Goal: Register for event/course

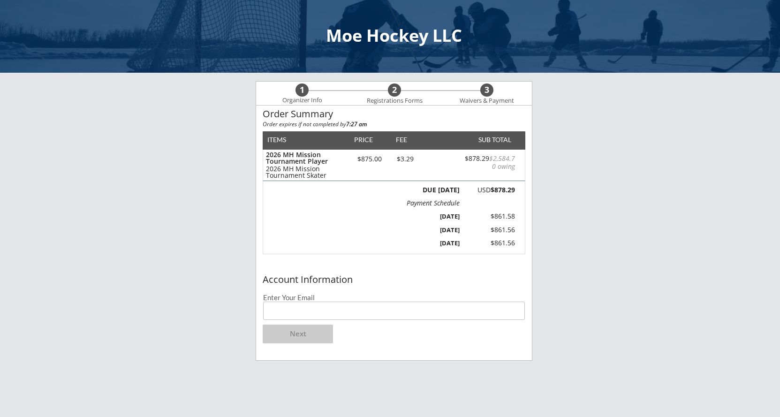
click at [321, 308] on input "email" at bounding box center [394, 310] width 262 height 18
type input "[EMAIL_ADDRESS][DOMAIN_NAME]"
drag, startPoint x: 354, startPoint y: 279, endPoint x: 393, endPoint y: 290, distance: 40.5
click at [355, 279] on div "Account Information" at bounding box center [394, 279] width 263 height 10
click at [304, 332] on button "Next" at bounding box center [298, 333] width 70 height 19
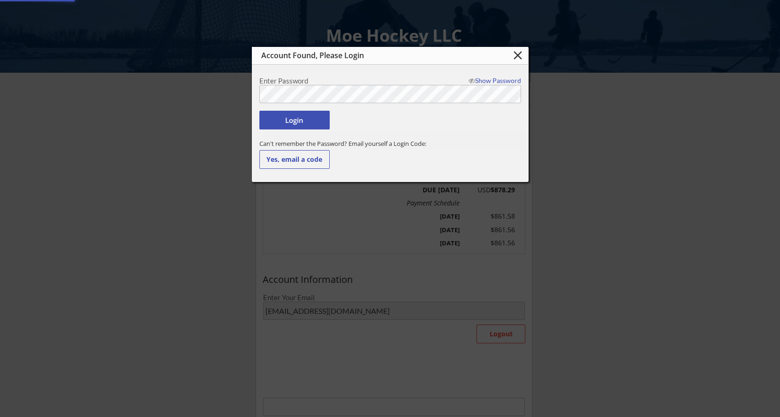
type input "[EMAIL_ADDRESS][DOMAIN_NAME]"
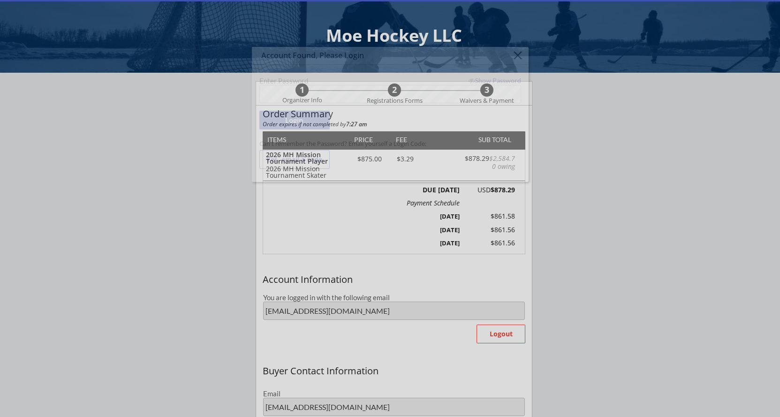
type input "[PERSON_NAME]"
type input "[PHONE_NUMBER]"
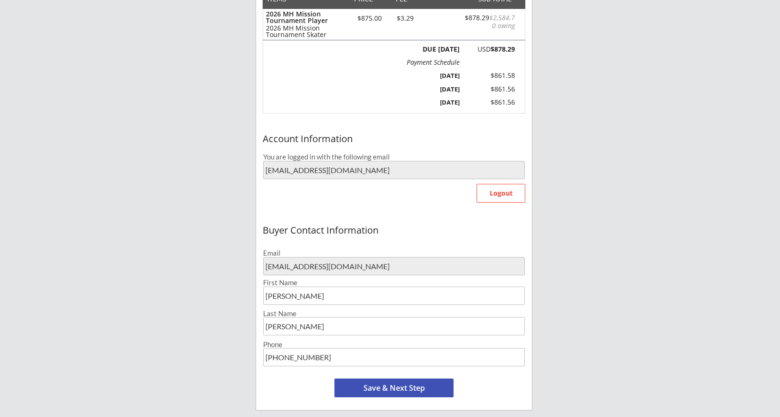
scroll to position [281, 0]
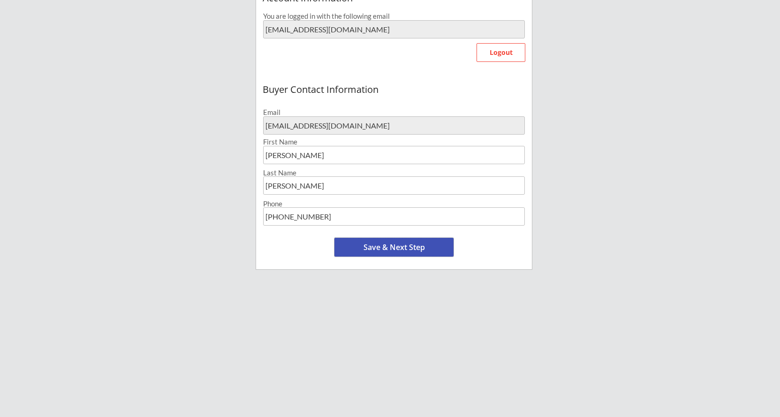
click at [388, 254] on button "Save & Next Step" at bounding box center [393, 247] width 119 height 19
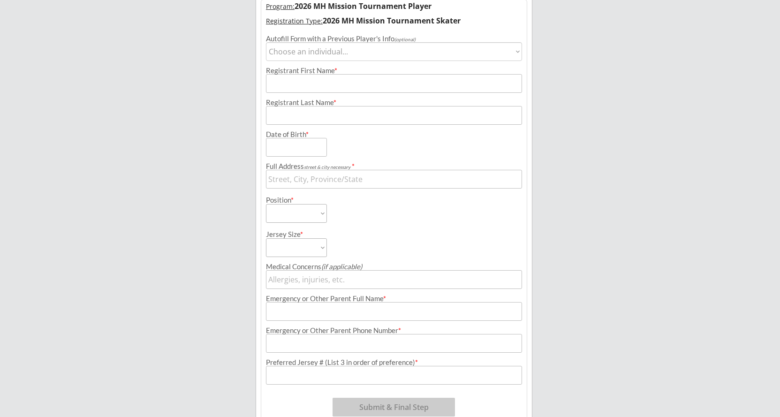
scroll to position [72, 0]
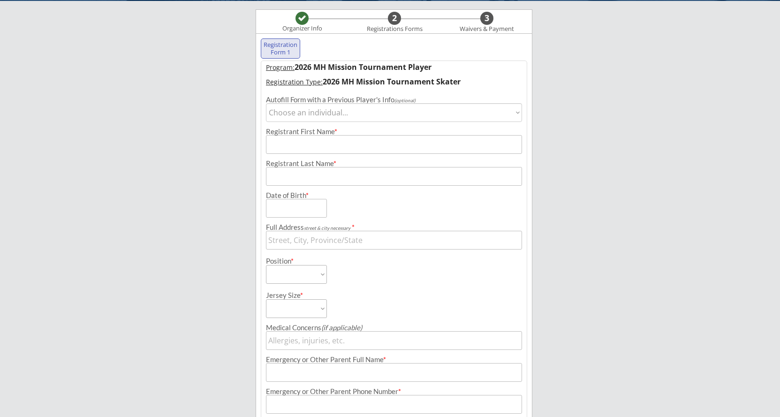
click at [448, 115] on select "Choose an individual... [PERSON_NAME] [PERSON_NAME]" at bounding box center [394, 112] width 256 height 19
select select ""1348695171700984260__LOOKUP__1690752532132x306603170450898940""
click at [266, 103] on select "Choose an individual... [PERSON_NAME] [PERSON_NAME]" at bounding box center [394, 112] width 256 height 19
type input "Alena"
type input "[PERSON_NAME]"
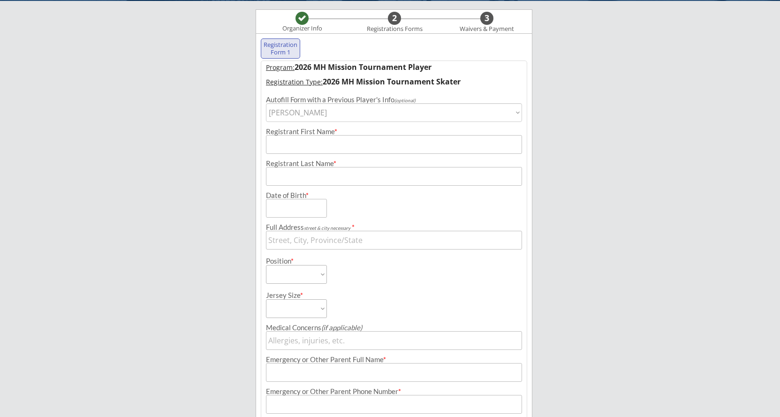
type input "[DATE]"
type input "[STREET_ADDRESS]"
type input "[PERSON_NAME]"
type input "[PHONE_NUMBER]"
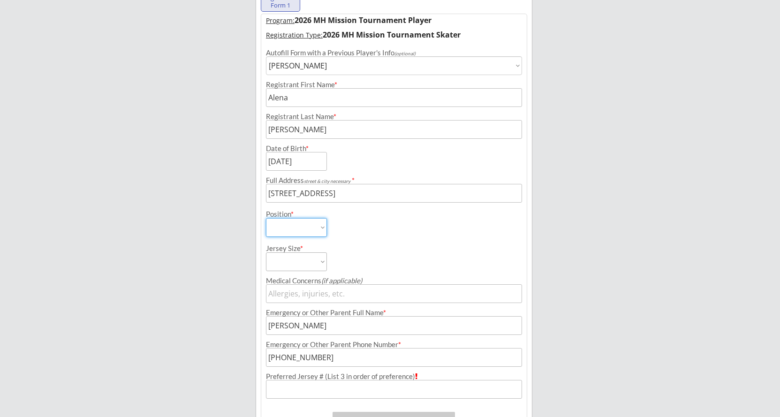
click at [294, 234] on select "Forward Defense Goalie" at bounding box center [296, 227] width 61 height 19
select select ""Forward""
click at [266, 218] on select "Forward Defense Goalie" at bounding box center [296, 227] width 61 height 19
click at [316, 268] on select "Adult Medium Adult Small Youth Large/XL Youth Small/Medium Intermediate Goalie …" at bounding box center [296, 261] width 61 height 19
select select ""Adult Small""
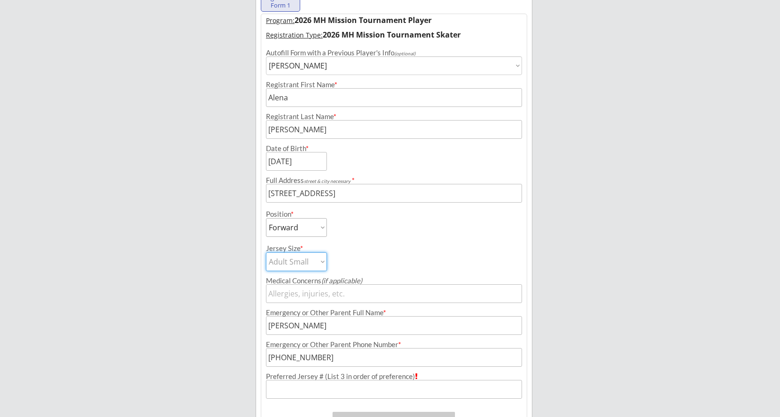
click at [266, 252] on select "Adult Medium Adult Small Youth Large/XL Youth Small/Medium Intermediate Goalie …" at bounding box center [296, 261] width 61 height 19
click at [187, 264] on div "Moe Hockey LLC Organizer Info 2 Registrations Forms 3 Waivers & Payment Registr…" at bounding box center [390, 196] width 780 height 631
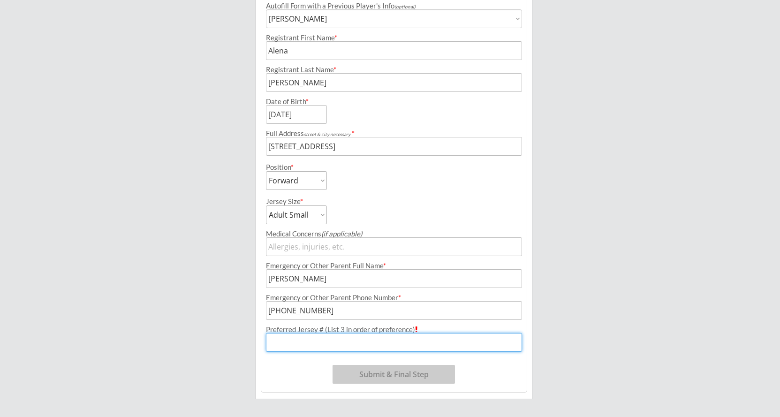
click at [315, 350] on input "input" at bounding box center [394, 342] width 256 height 19
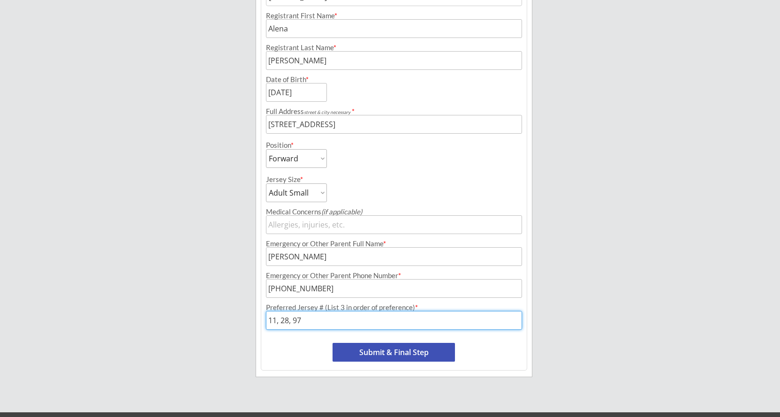
scroll to position [215, 0]
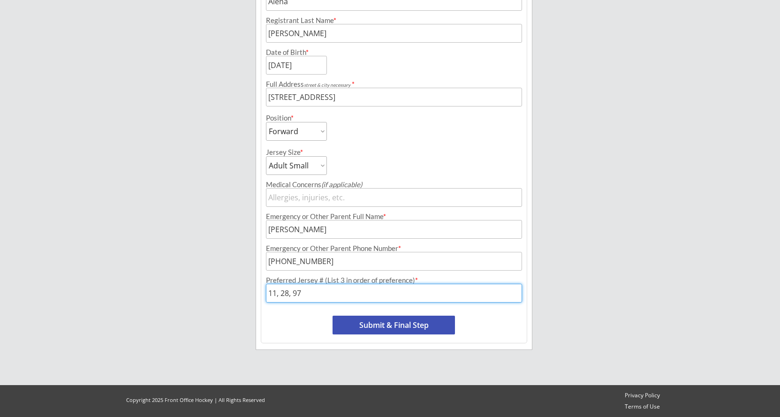
type input "11, 28, 97"
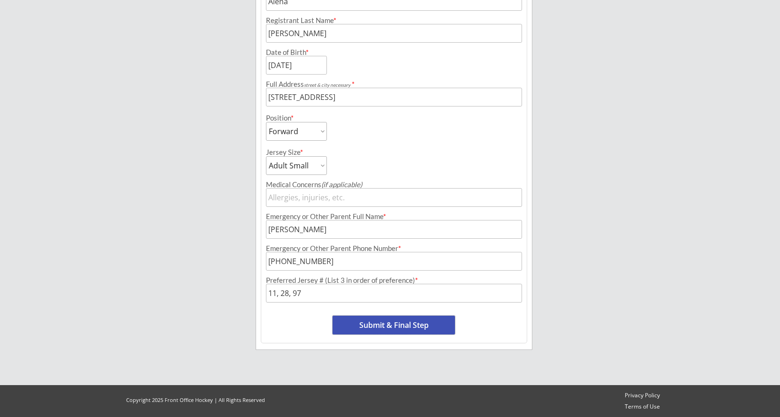
click at [383, 327] on button "Submit & Final Step" at bounding box center [393, 324] width 122 height 19
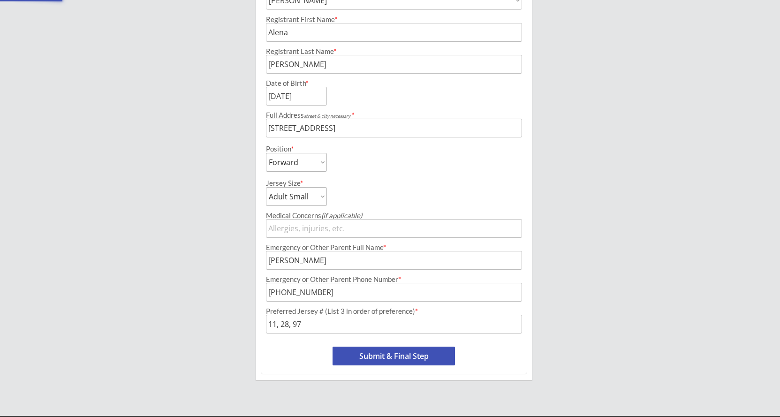
select select ""Yes, use this card""
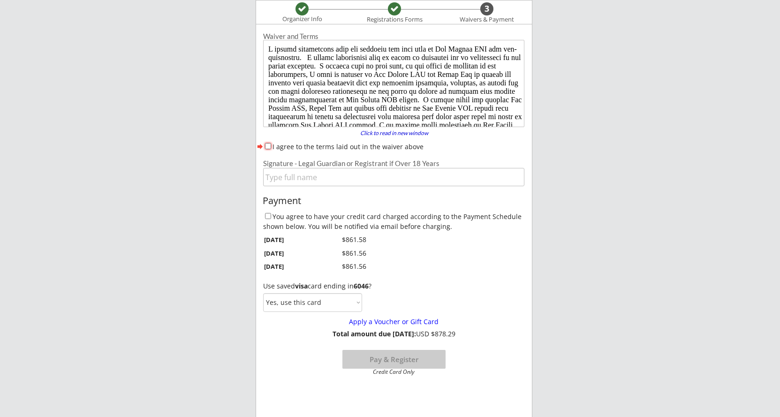
scroll to position [0, 0]
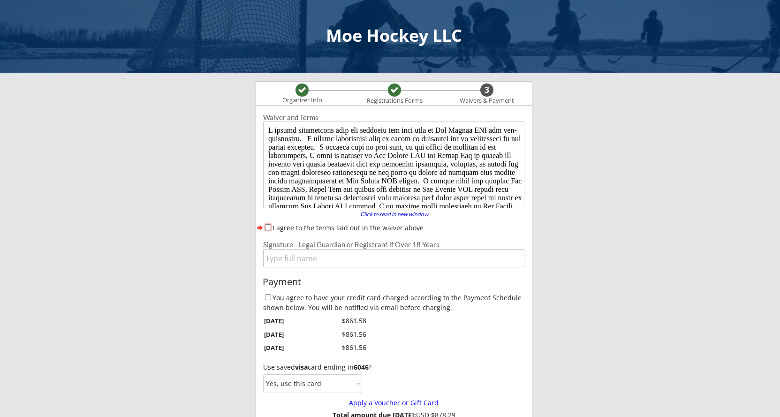
click at [268, 228] on input "I agree to the terms laid out in the waiver above" at bounding box center [268, 227] width 6 height 6
checkbox input "true"
click at [302, 266] on input "input" at bounding box center [393, 258] width 261 height 18
type input "[PERSON_NAME]"
click at [270, 298] on input "You agree to have your credit card charged according to the Payment Schedule sh…" at bounding box center [268, 297] width 6 height 6
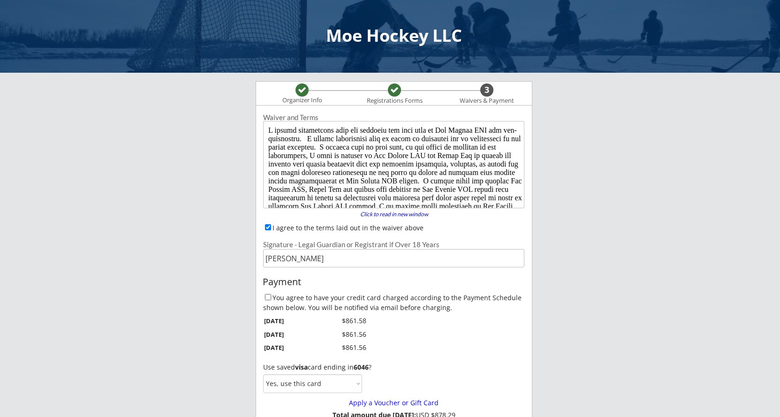
checkbox input "true"
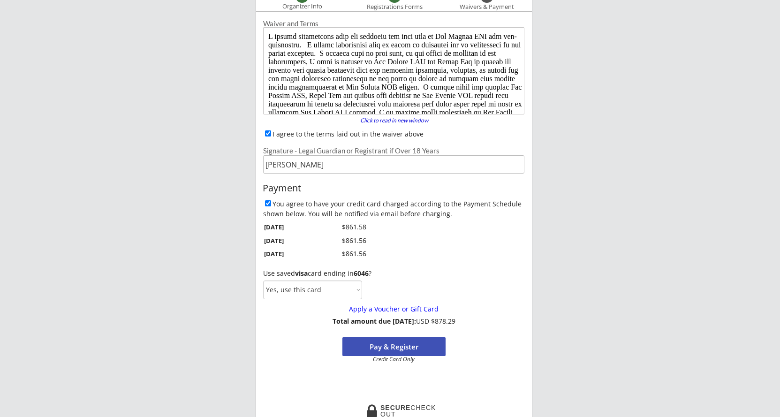
click at [360, 294] on select "Yes, use this card No, use a different card" at bounding box center [312, 289] width 99 height 19
select select ""No, use a different card""
click at [263, 280] on select "Yes, use this card No, use a different card" at bounding box center [312, 289] width 99 height 19
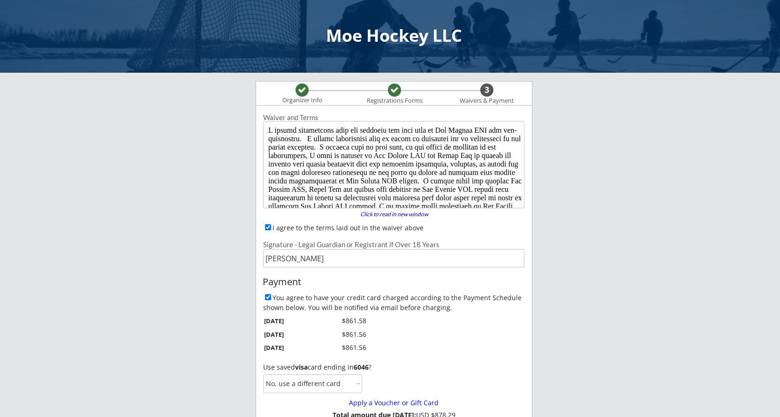
scroll to position [188, 0]
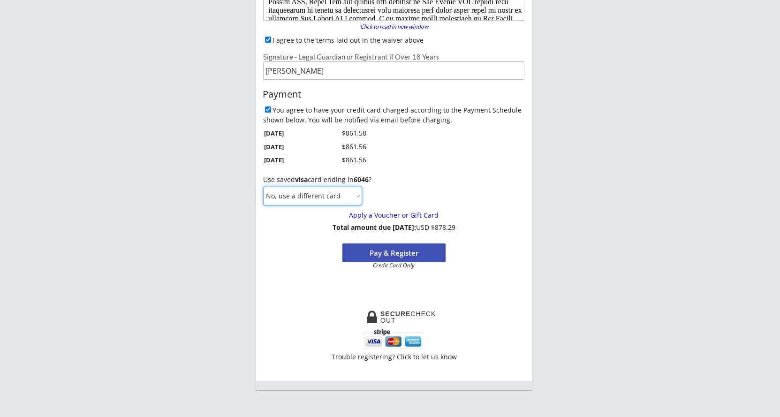
click at [336, 197] on select "Yes, use this card No, use a different card" at bounding box center [312, 196] width 99 height 19
click at [406, 253] on button "Pay & Register" at bounding box center [393, 252] width 103 height 19
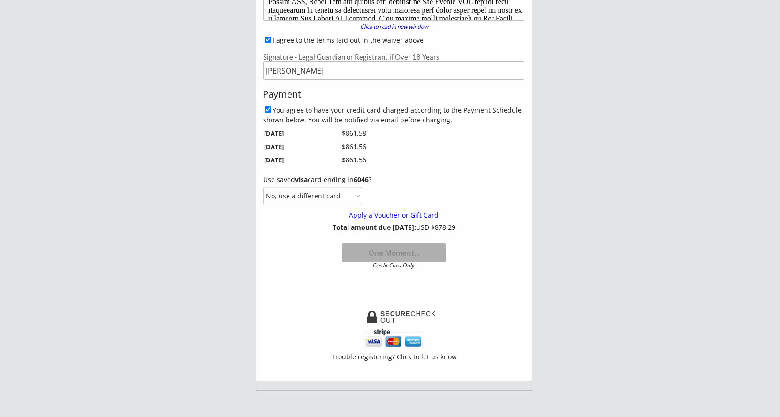
scroll to position [141, 0]
